Goal: Task Accomplishment & Management: Manage account settings

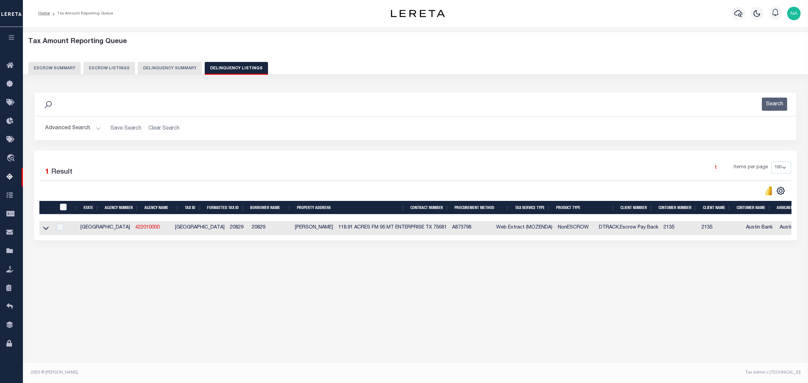
select select "100"
click at [77, 130] on button "Advanced Search" at bounding box center [73, 128] width 56 height 13
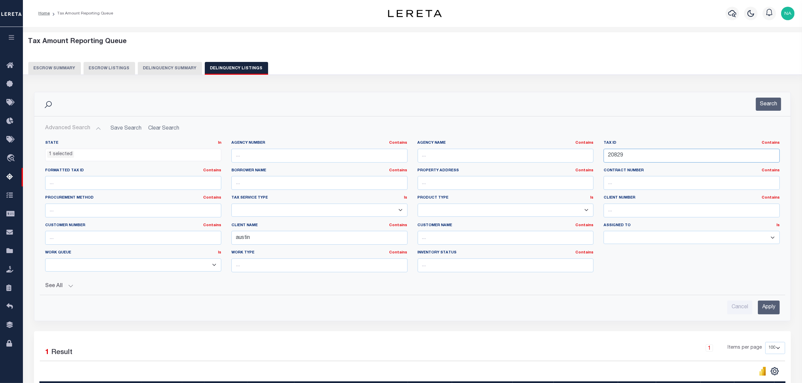
drag, startPoint x: 639, startPoint y: 152, endPoint x: 570, endPoint y: 153, distance: 68.7
click at [571, 153] on div "State In In AK AL AR AZ CA CO CT DC DE FL GA GU HI IA ID IL IN KS [GEOGRAPHIC_D…" at bounding box center [412, 208] width 745 height 137
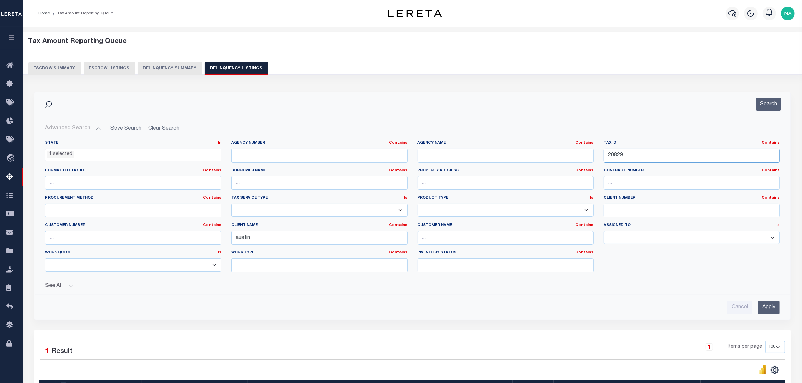
paste input "46"
type input "20846"
click at [772, 309] on input "Apply" at bounding box center [769, 308] width 22 height 14
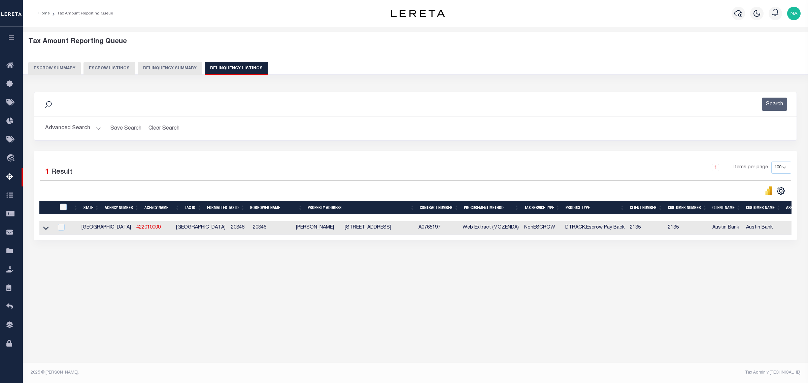
click at [297, 292] on div "Tax Amount Reporting Queue Escrow Summary Escrow Listings" at bounding box center [416, 164] width 786 height 274
click at [44, 230] on icon at bounding box center [46, 228] width 6 height 7
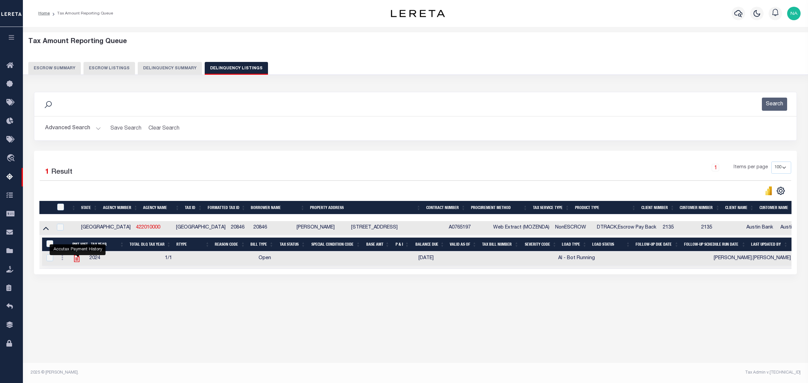
click at [78, 260] on icon "" at bounding box center [76, 258] width 5 height 7
checkbox input "true"
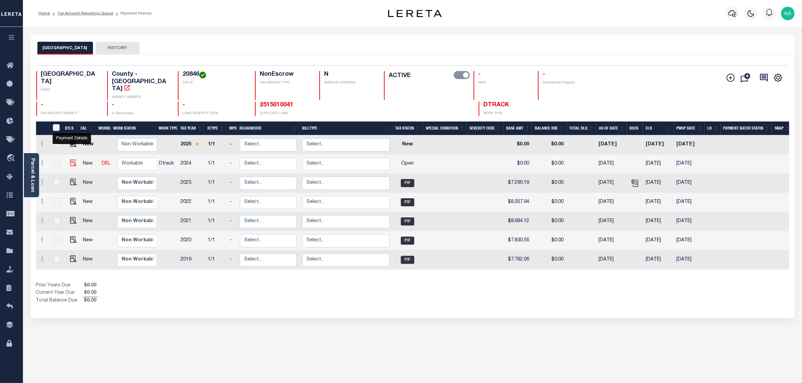
click at [71, 160] on img "" at bounding box center [73, 163] width 7 height 7
checkbox input "true"
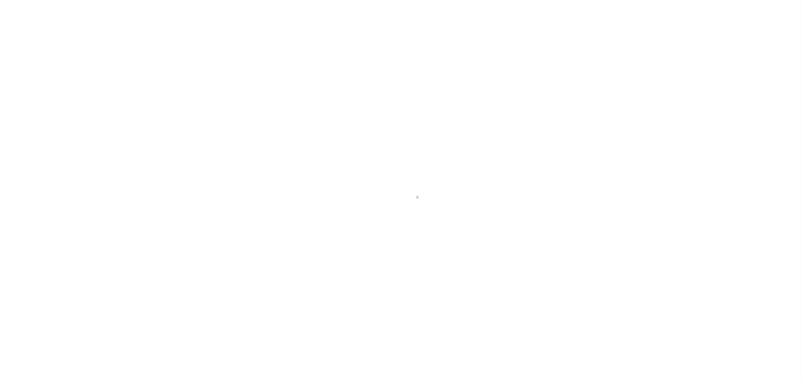
checkbox input "false"
type input "[DATE]"
select select "OP2"
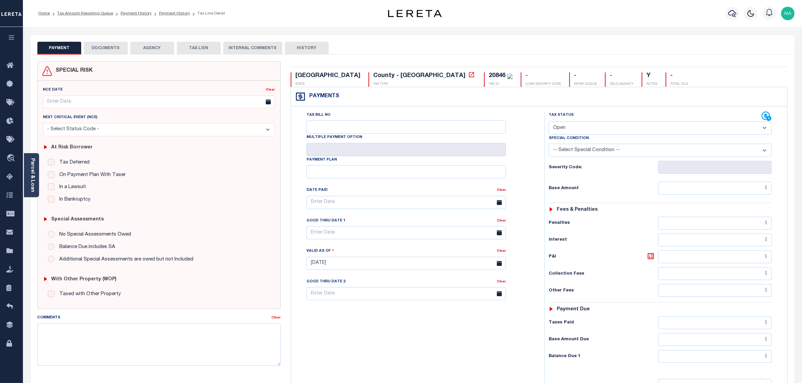
click at [110, 47] on button "DOCUMENTS" at bounding box center [106, 48] width 44 height 13
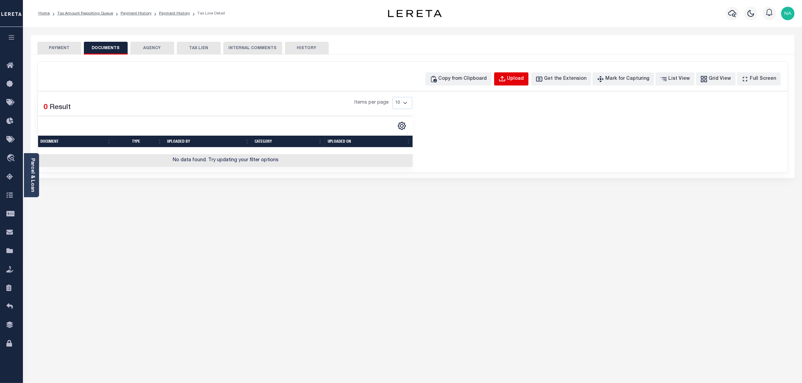
click at [519, 78] on div "Upload" at bounding box center [515, 78] width 17 height 7
select select "POP"
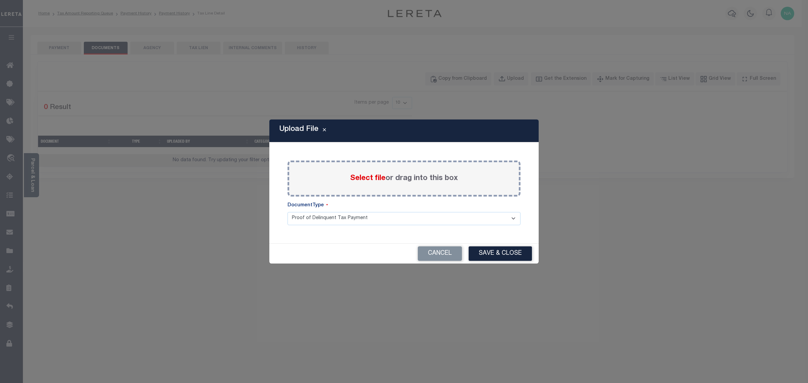
click at [385, 178] on label "Select file or drag into this box" at bounding box center [404, 178] width 108 height 11
click at [0, 0] on input "Select file or drag into this box" at bounding box center [0, 0] width 0 height 0
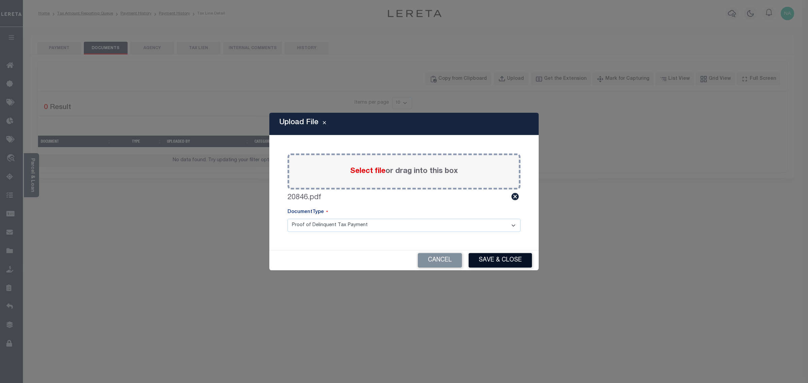
click at [498, 263] on button "Save & Close" at bounding box center [500, 260] width 63 height 14
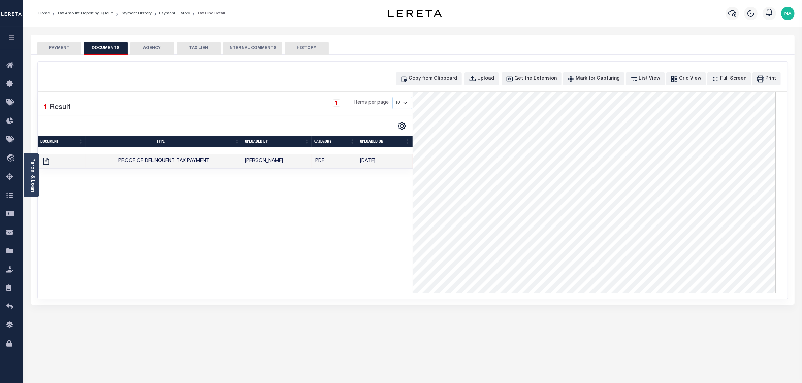
click at [71, 49] on button "PAYMENT" at bounding box center [59, 48] width 44 height 13
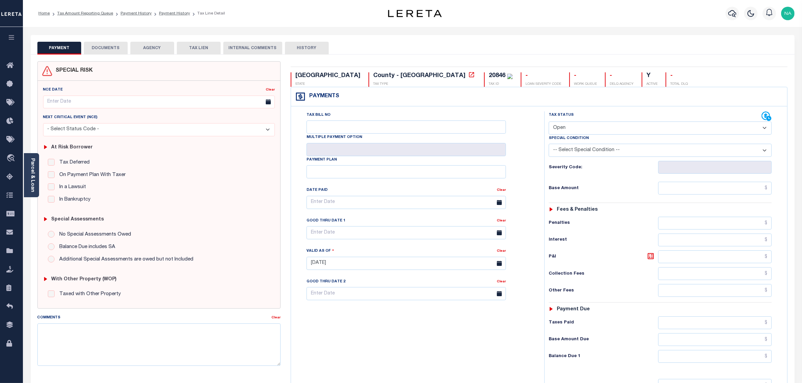
click at [601, 125] on select "- Select Status Code - Open Due/Unpaid Paid Incomplete No Tax Due Internal Refu…" at bounding box center [660, 128] width 223 height 13
select select "PYD"
click at [549, 122] on select "- Select Status Code - Open Due/Unpaid Paid Incomplete No Tax Due Internal Refu…" at bounding box center [660, 128] width 223 height 13
type input "[DATE]"
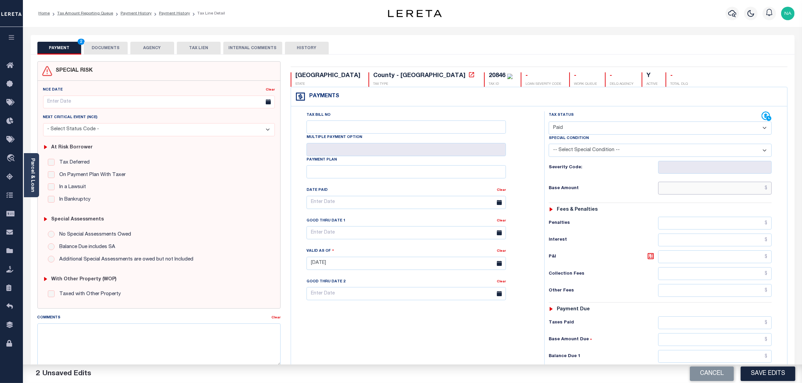
click at [722, 187] on input "text" at bounding box center [715, 188] width 114 height 13
paste input "8,871.28"
type input "$8,871.28"
click at [755, 320] on input "text" at bounding box center [715, 323] width 114 height 13
paste input "8,871.28"
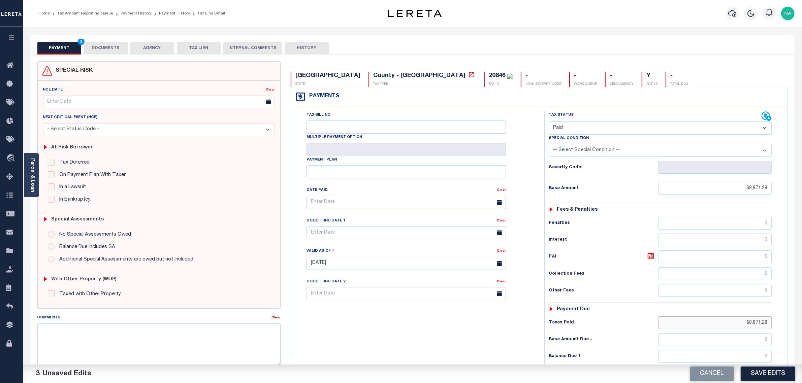
type input "$8,871.28"
click at [747, 357] on input "text" at bounding box center [715, 356] width 114 height 13
type input "$0.00"
click at [762, 377] on button "Save Edits" at bounding box center [768, 374] width 55 height 14
checkbox input "false"
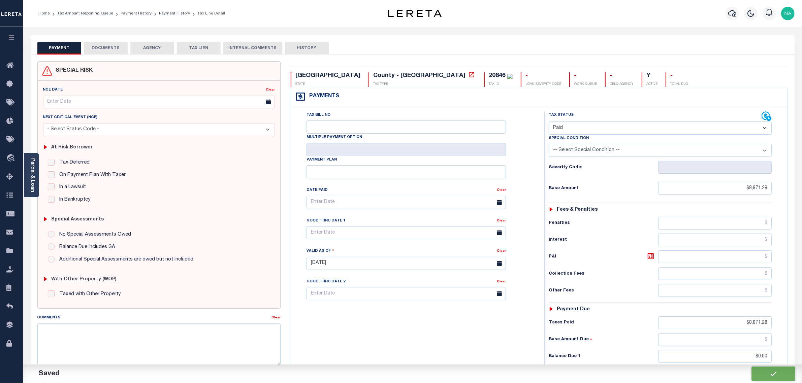
checkbox input "false"
type input "$8,871.28"
type input "$0"
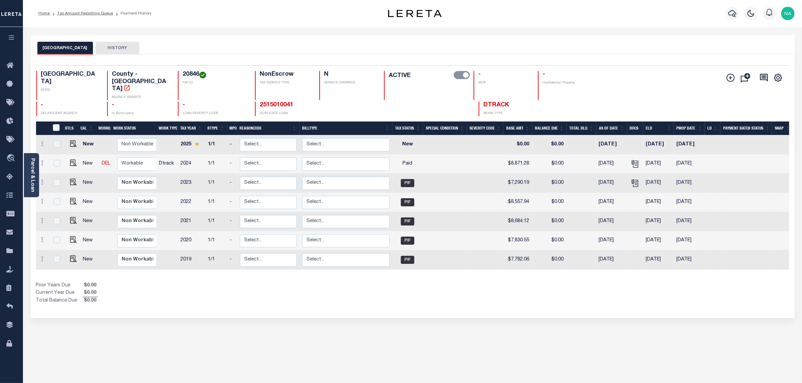
click at [183, 75] on h4 "20846" at bounding box center [215, 74] width 64 height 7
click at [34, 174] on link "Parcel & Loan" at bounding box center [32, 175] width 5 height 34
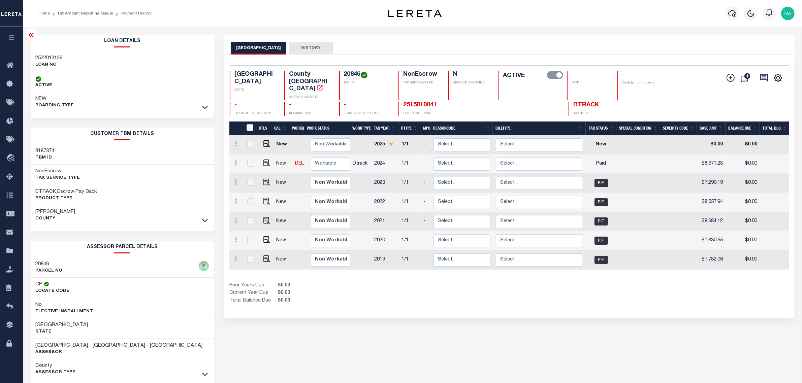
click at [53, 57] on h3 "2522013129" at bounding box center [49, 58] width 27 height 7
copy h3 "2522013129"
click at [100, 12] on link "Tax Amount Reporting Queue" at bounding box center [85, 13] width 56 height 4
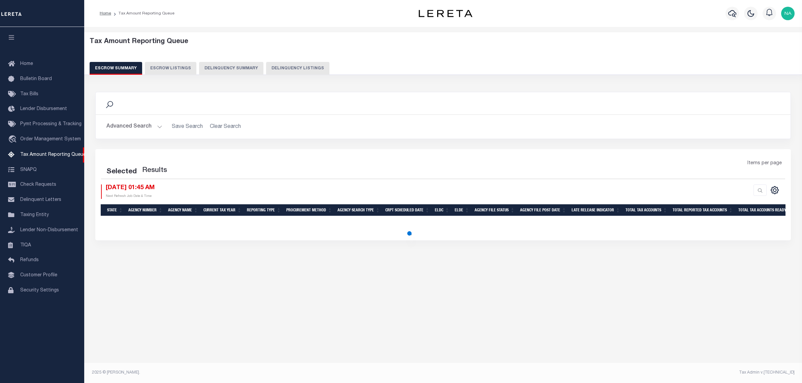
select select "100"
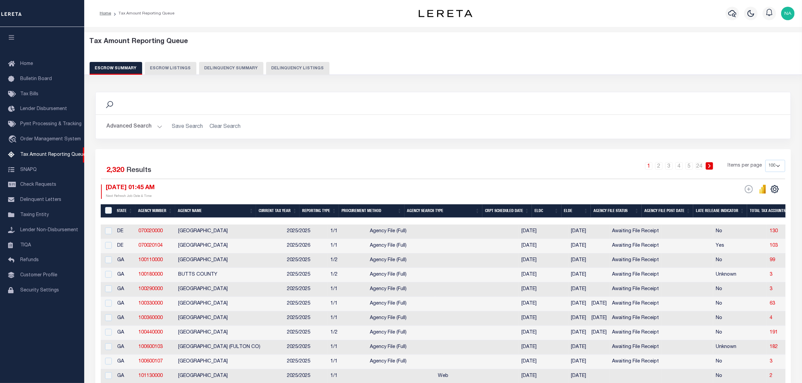
click at [300, 63] on button "Delinquency Listings" at bounding box center [297, 68] width 63 height 13
select select "100"
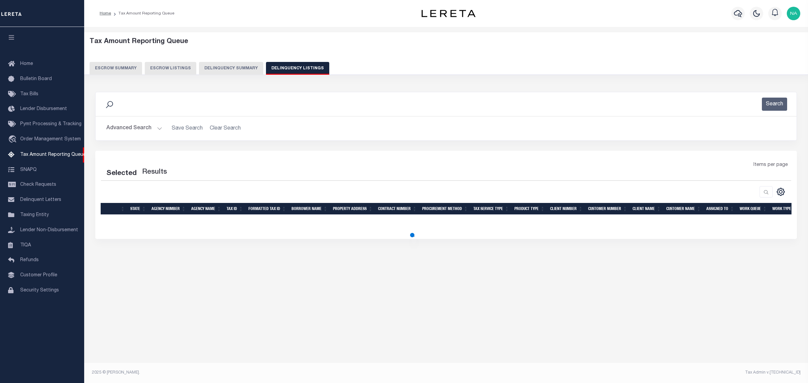
select select "100"
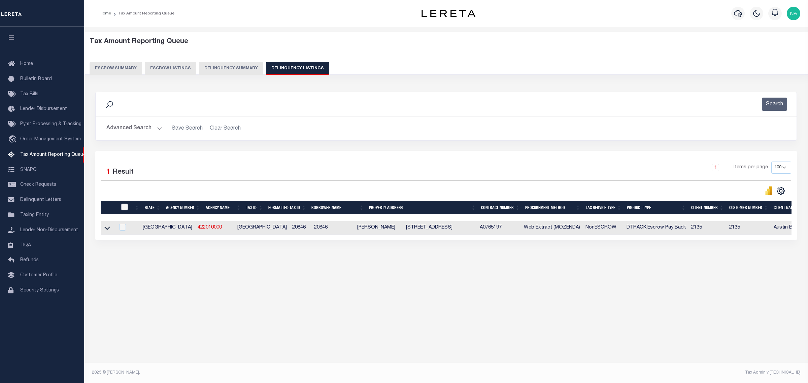
click at [126, 207] on input "checkbox" at bounding box center [124, 207] width 7 height 7
checkbox input "true"
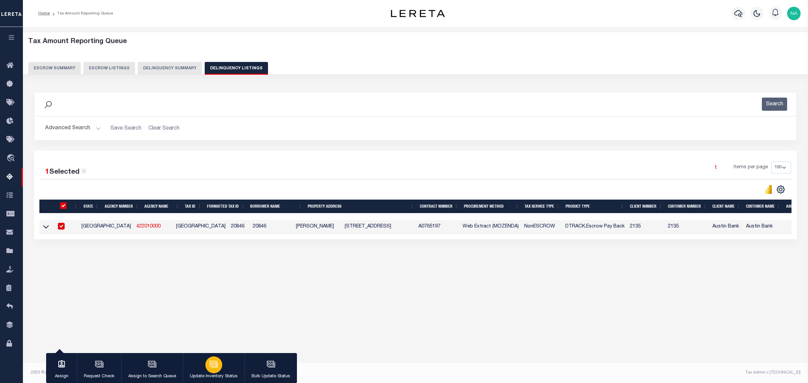
click at [210, 360] on icon "button" at bounding box center [214, 364] width 9 height 9
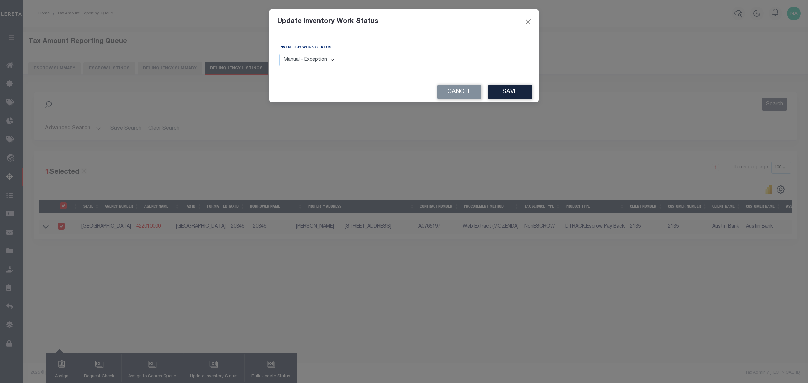
click at [293, 56] on select "Manual - Exception Pended - Awaiting Search Late Add Exception Completed" at bounding box center [310, 60] width 60 height 13
select select "4"
click at [280, 54] on select "Manual - Exception Pended - Awaiting Search Late Add Exception Completed" at bounding box center [310, 60] width 60 height 13
click at [504, 96] on button "Save" at bounding box center [510, 92] width 44 height 14
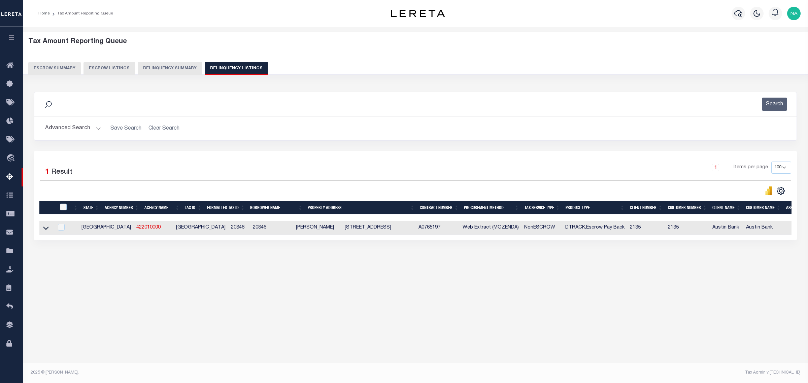
click at [78, 126] on button "Advanced Search" at bounding box center [73, 128] width 56 height 13
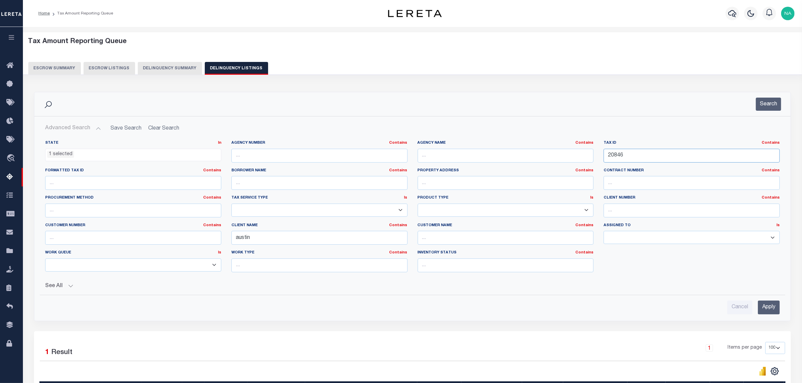
drag, startPoint x: 649, startPoint y: 155, endPoint x: 514, endPoint y: 154, distance: 135.4
click at [523, 155] on div "State In In AK AL AR AZ CA CO CT DC DE FL GA GU HI IA ID IL IN KS KY LA MA MD M…" at bounding box center [412, 208] width 745 height 137
paste input "1805"
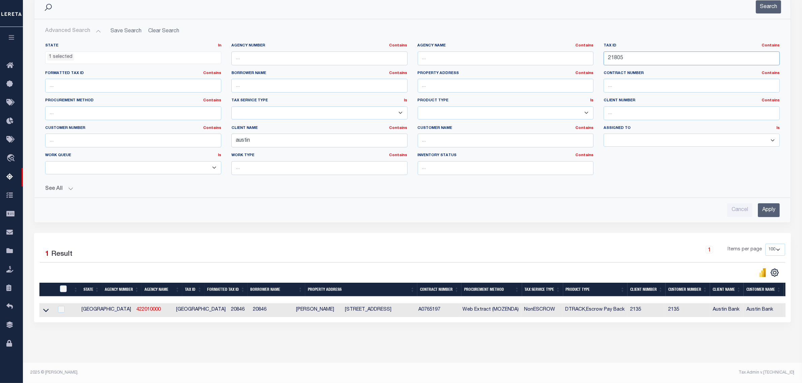
scroll to position [104, 0]
type input "21805"
click at [770, 203] on input "Apply" at bounding box center [769, 210] width 22 height 14
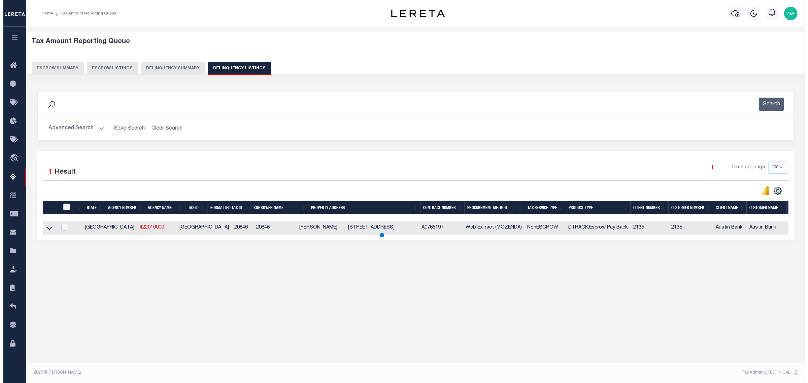
scroll to position [0, 0]
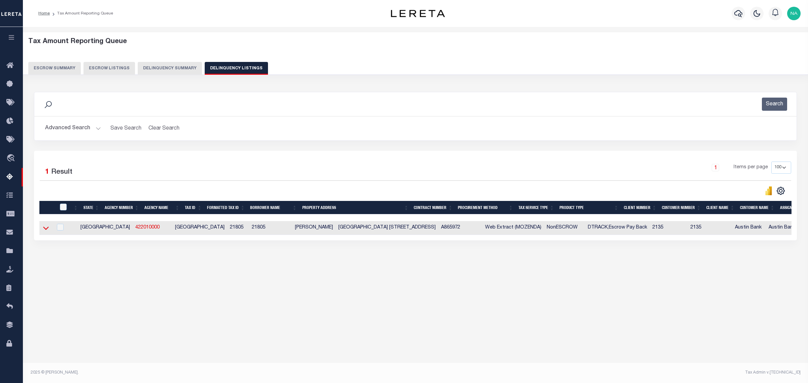
click at [45, 230] on icon at bounding box center [46, 228] width 6 height 7
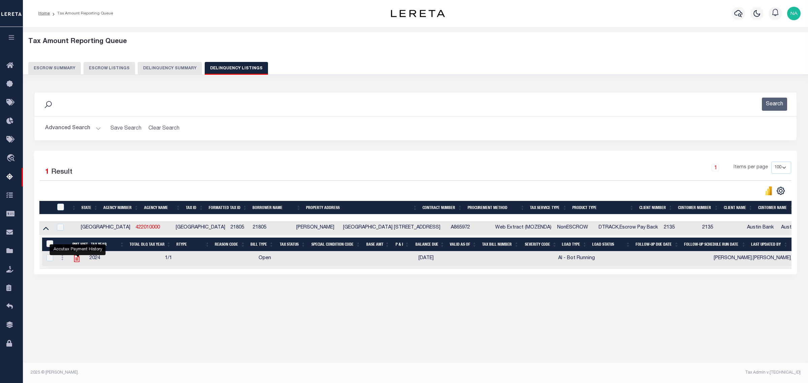
click at [78, 262] on icon "" at bounding box center [76, 258] width 5 height 7
checkbox input "true"
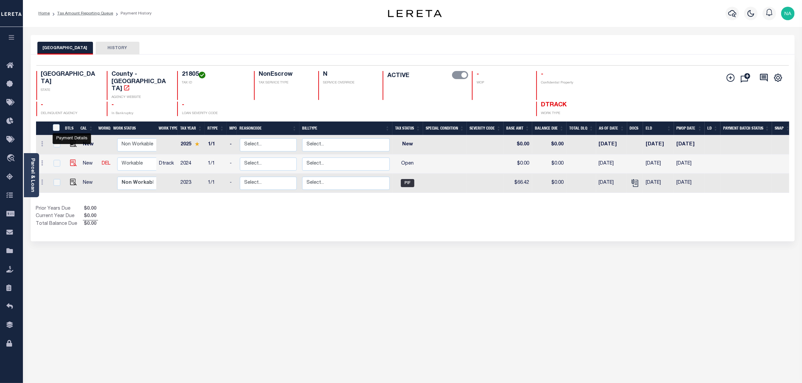
click at [70, 160] on img "" at bounding box center [73, 163] width 7 height 7
checkbox input "true"
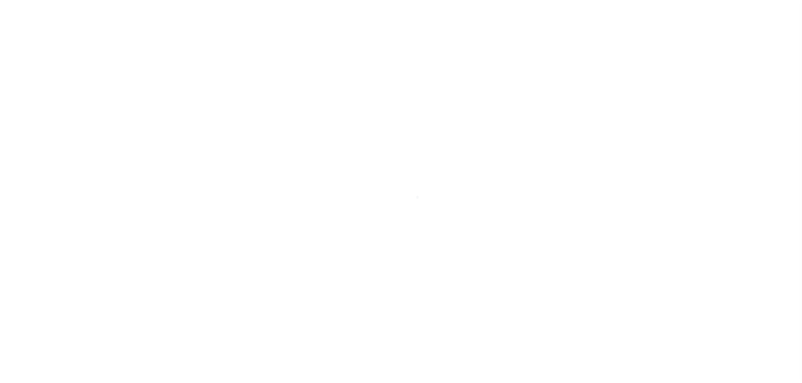
checkbox input "false"
type input "[DATE]"
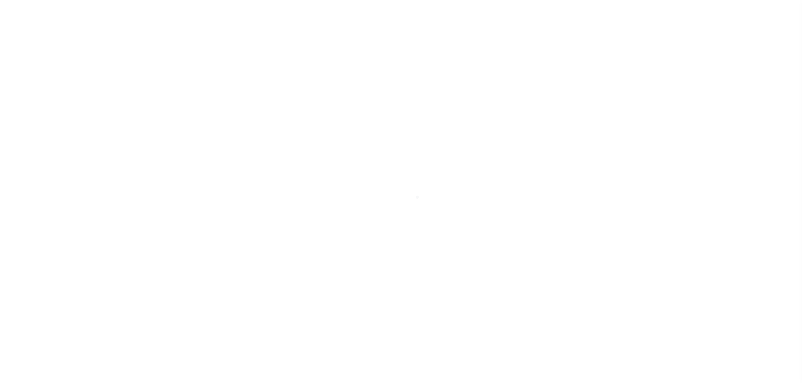
select select "OP2"
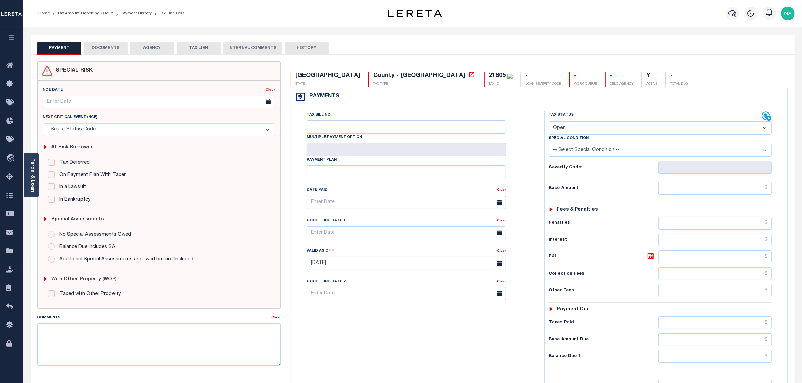
click at [108, 51] on button "DOCUMENTS" at bounding box center [106, 48] width 44 height 13
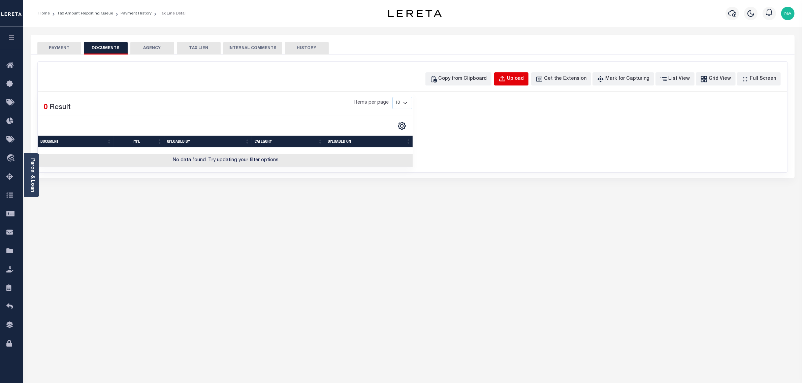
click at [523, 78] on div "Upload" at bounding box center [515, 78] width 17 height 7
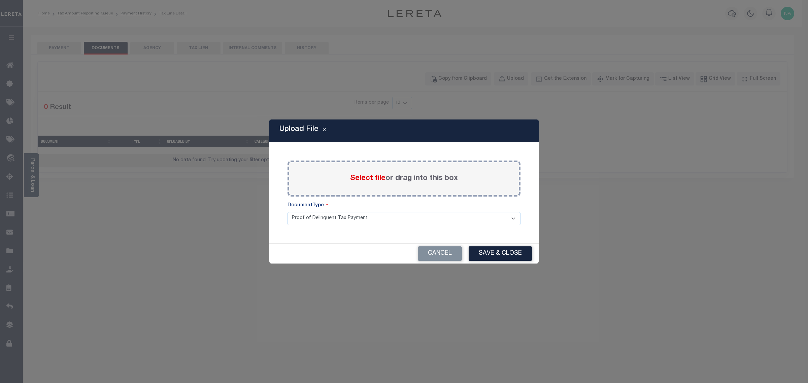
click at [395, 179] on label "Select file or drag into this box" at bounding box center [404, 178] width 108 height 11
click at [0, 0] on input "Select file or drag into this box" at bounding box center [0, 0] width 0 height 0
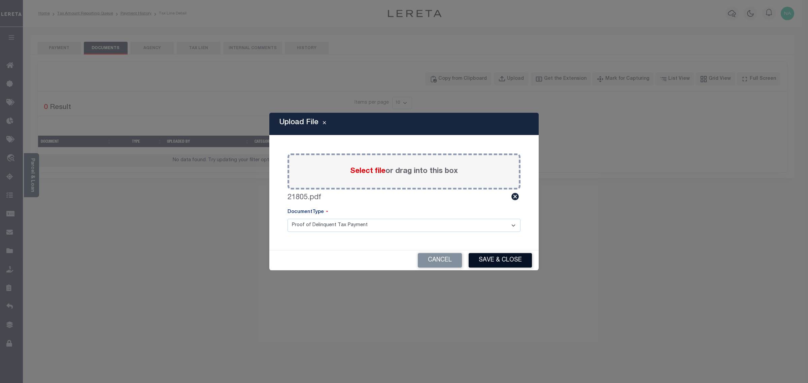
click at [488, 259] on button "Save & Close" at bounding box center [500, 260] width 63 height 14
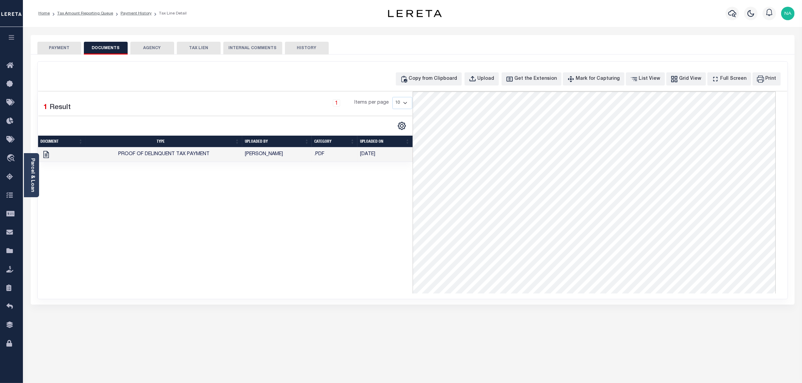
click at [64, 48] on button "PAYMENT" at bounding box center [59, 48] width 44 height 13
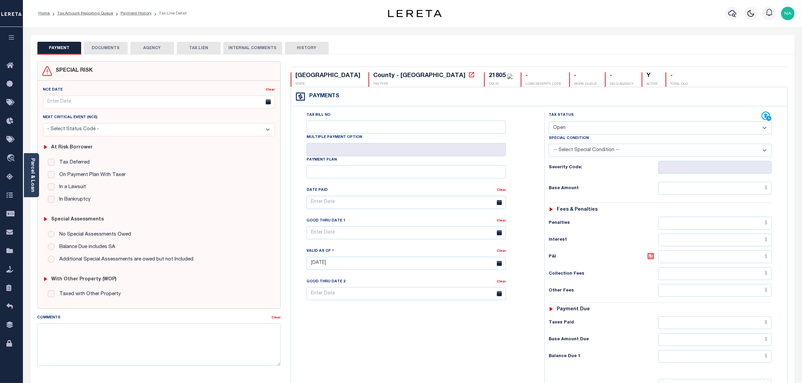
click at [108, 50] on button "DOCUMENTS" at bounding box center [106, 48] width 44 height 13
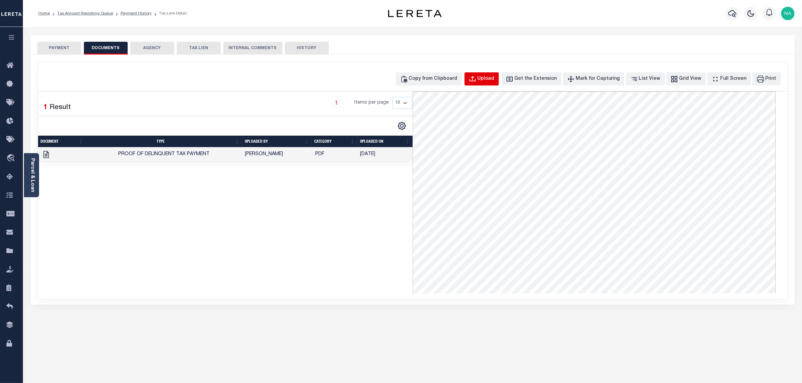
click at [495, 81] on div "Upload" at bounding box center [486, 78] width 17 height 7
select select "POP"
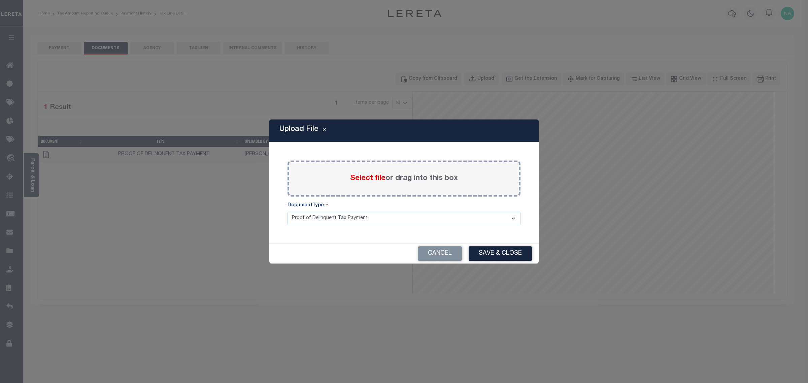
click at [386, 180] on label "Select file or drag into this box" at bounding box center [404, 178] width 108 height 11
click at [0, 0] on input "Select file or drag into this box" at bounding box center [0, 0] width 0 height 0
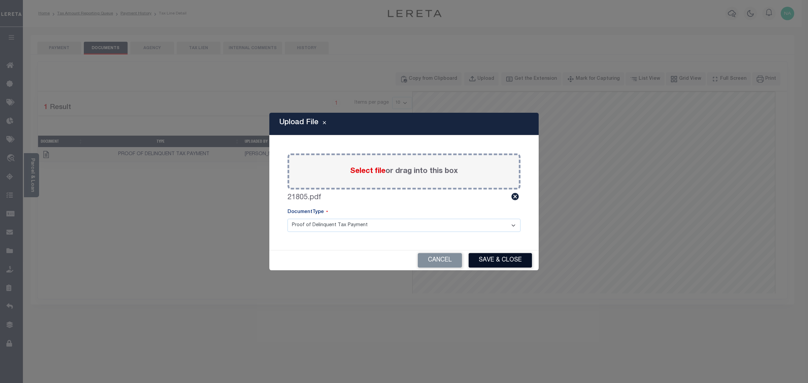
click at [491, 258] on button "Save & Close" at bounding box center [500, 260] width 63 height 14
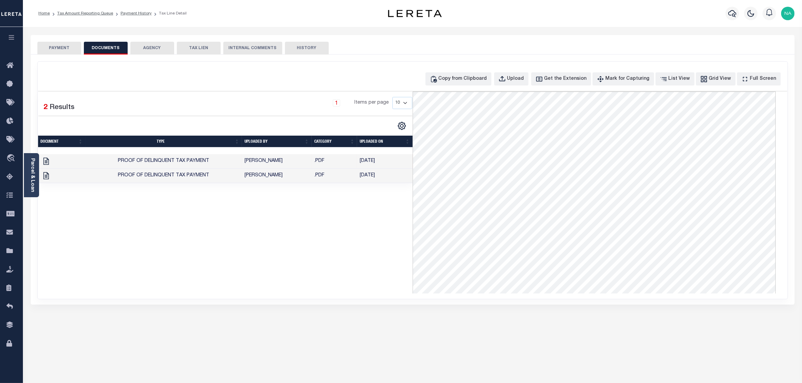
click at [56, 49] on button "PAYMENT" at bounding box center [59, 48] width 44 height 13
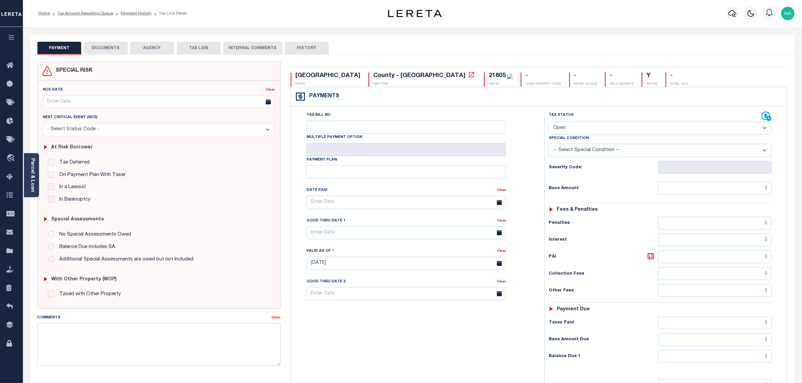
click at [582, 132] on select "- Select Status Code - Open Due/Unpaid Paid Incomplete No Tax Due Internal Refu…" at bounding box center [660, 128] width 223 height 13
select select "PYD"
click at [549, 122] on select "- Select Status Code - Open Due/Unpaid Paid Incomplete No Tax Due Internal Refu…" at bounding box center [660, 128] width 223 height 13
type input "[DATE]"
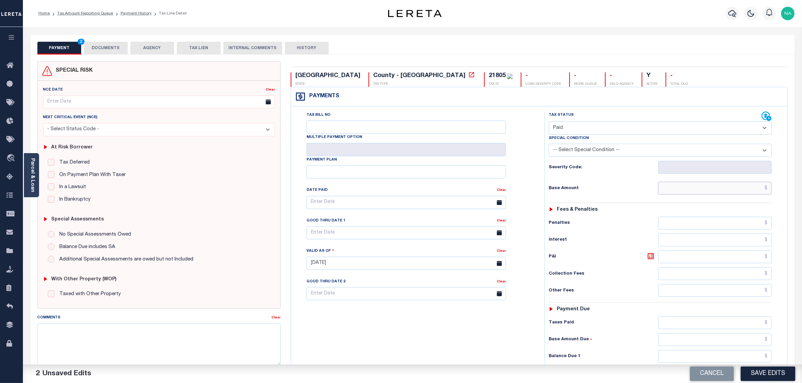
click at [747, 190] on input "text" at bounding box center [715, 188] width 114 height 13
paste input "66.74"
type input "$66.74"
click at [758, 322] on input "text" at bounding box center [715, 323] width 114 height 13
paste input "66.74"
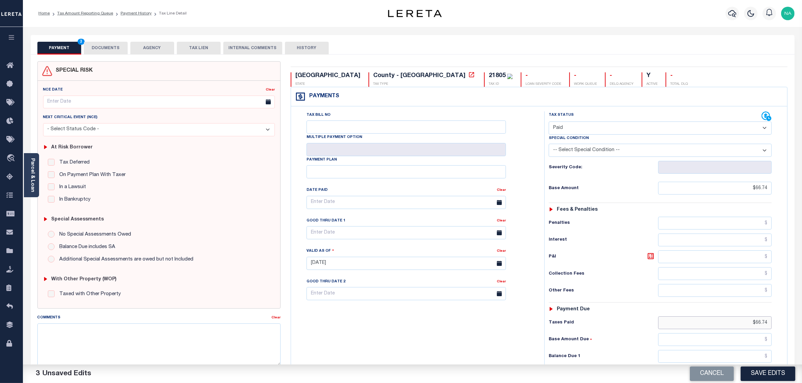
type input "$66.74"
click at [758, 357] on input "text" at bounding box center [715, 356] width 114 height 13
type input "$0.00"
click at [766, 376] on button "Save Edits" at bounding box center [768, 374] width 55 height 14
checkbox input "false"
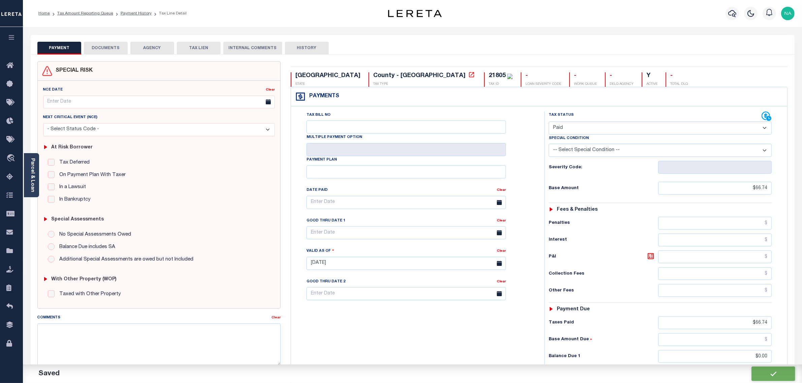
checkbox input "false"
type input "$66.74"
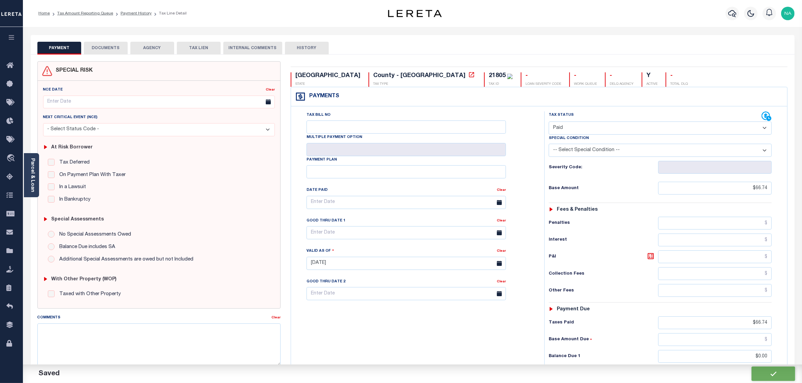
type input "$0"
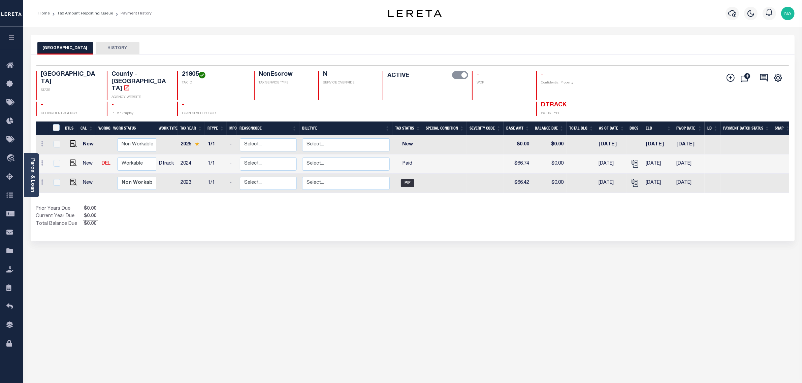
click at [34, 168] on link "Parcel & Loan" at bounding box center [32, 175] width 5 height 34
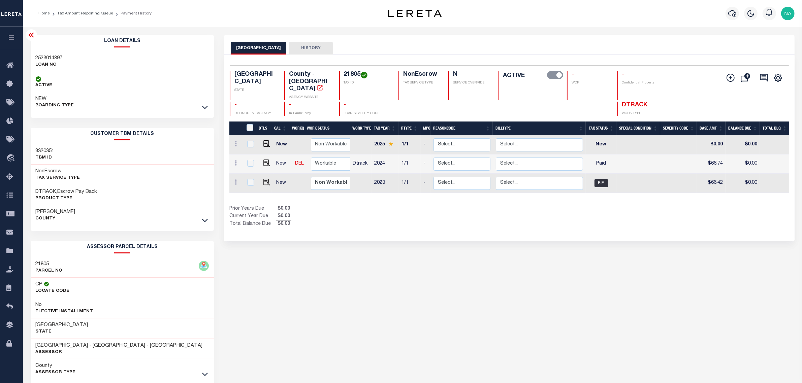
click at [59, 58] on h3 "2523014897" at bounding box center [49, 58] width 27 height 7
copy h3 "2523014897"
drag, startPoint x: 105, startPoint y: 12, endPoint x: 349, endPoint y: 53, distance: 246.9
click at [105, 12] on link "Tax Amount Reporting Queue" at bounding box center [85, 13] width 56 height 4
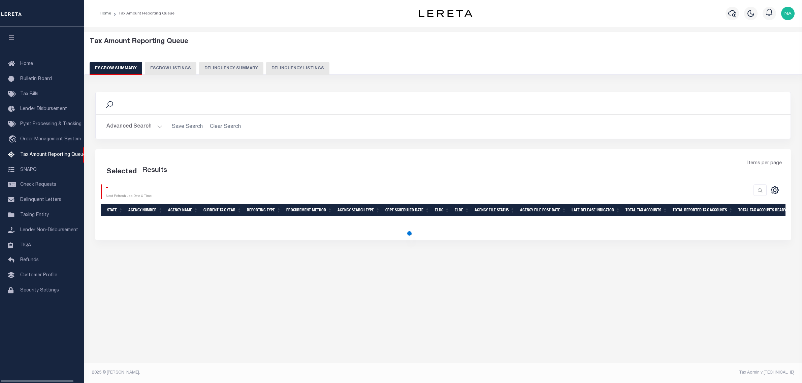
select select "100"
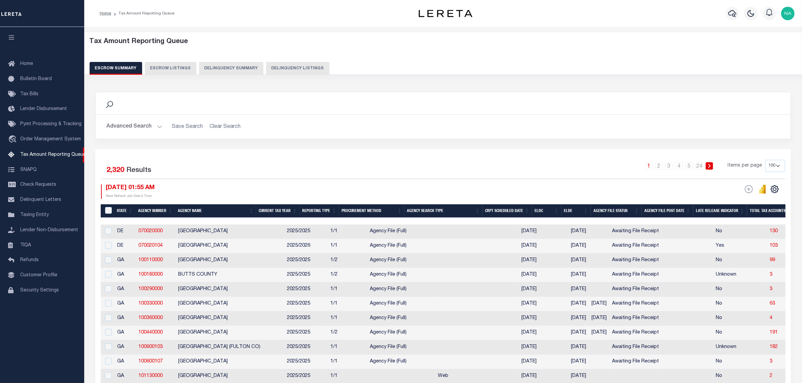
click at [309, 68] on button "Delinquency Listings" at bounding box center [297, 68] width 63 height 13
select select "100"
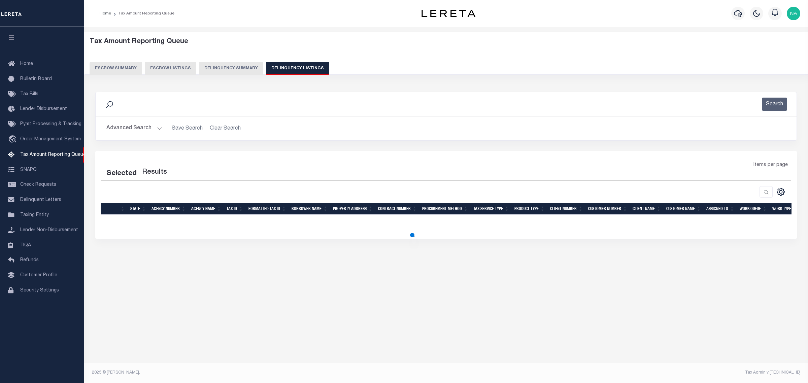
select select "100"
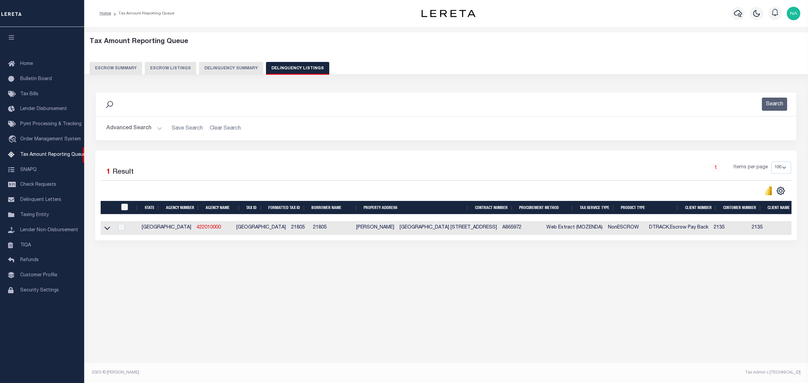
click at [124, 209] on input "checkbox" at bounding box center [124, 207] width 7 height 7
checkbox input "true"
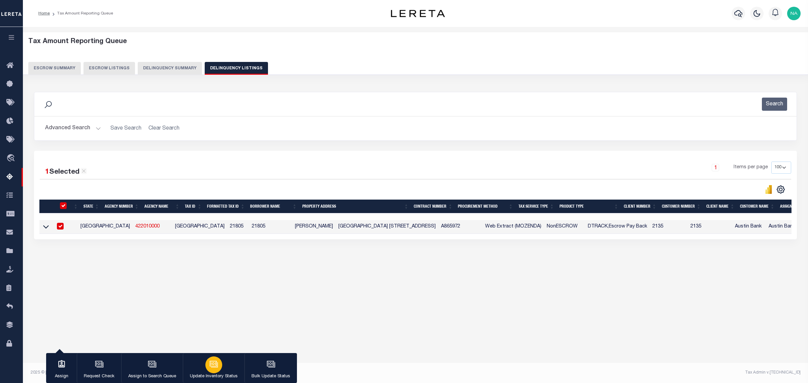
click at [216, 365] on icon "button" at bounding box center [213, 363] width 7 height 5
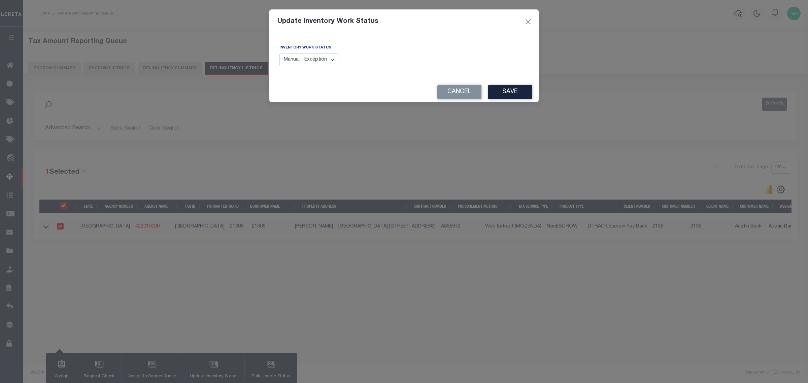
click at [309, 59] on select "Manual - Exception Pended - Awaiting Search Late Add Exception Completed" at bounding box center [310, 60] width 60 height 13
select select "4"
click at [280, 54] on select "Manual - Exception Pended - Awaiting Search Late Add Exception Completed" at bounding box center [310, 60] width 60 height 13
click at [520, 93] on button "Save" at bounding box center [510, 92] width 44 height 14
